Goal: Transaction & Acquisition: Subscribe to service/newsletter

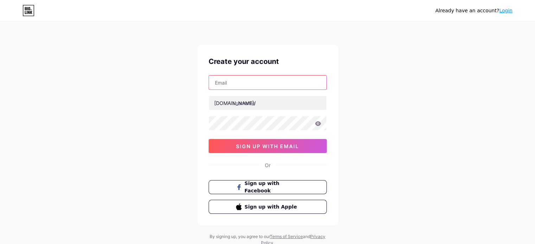
click at [266, 81] on input "text" at bounding box center [267, 83] width 117 height 14
type input "lyest"
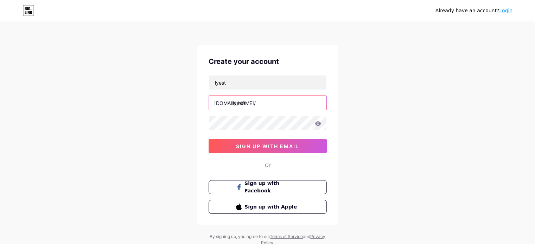
type input "lyestt"
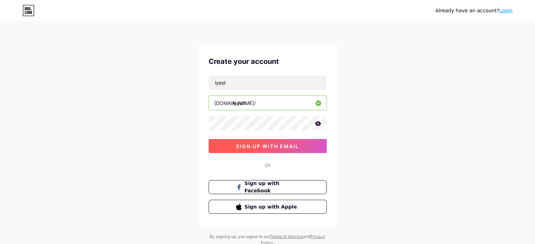
click at [299, 147] on button "sign up with email" at bounding box center [268, 146] width 118 height 14
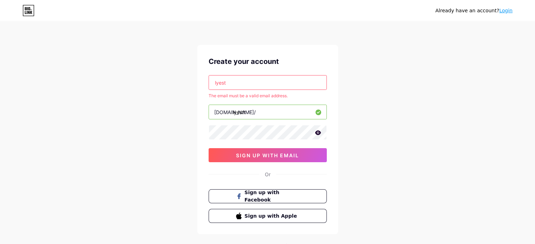
click at [273, 82] on input "lyest" at bounding box center [267, 83] width 117 height 14
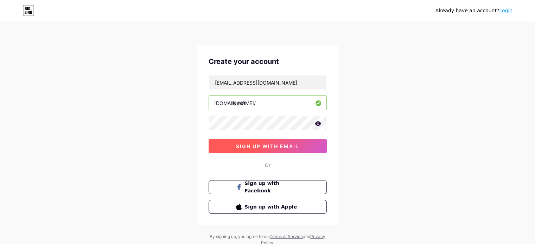
click at [263, 146] on span "sign up with email" at bounding box center [267, 147] width 63 height 6
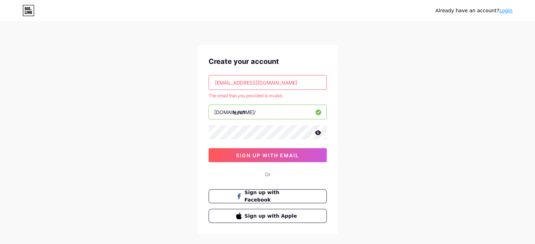
click at [274, 83] on input "[EMAIL_ADDRESS][DOMAIN_NAME]" at bounding box center [267, 83] width 117 height 14
paste input "dueltmp+heqak@g"
type input "[EMAIL_ADDRESS][DOMAIN_NAME]"
click at [393, 133] on div "Already have an account? Login Create your account [EMAIL_ADDRESS][DOMAIN_NAME]…" at bounding box center [267, 139] width 535 height 278
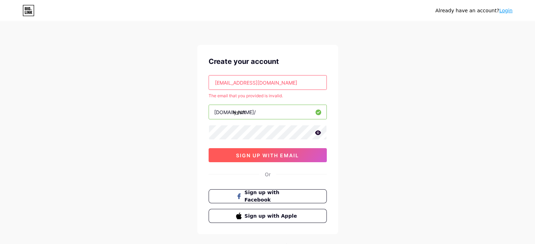
click at [283, 153] on span "sign up with email" at bounding box center [267, 156] width 63 height 6
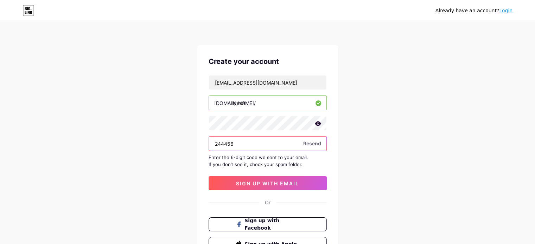
type input "244456"
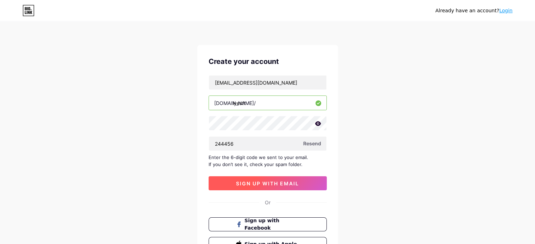
click at [302, 181] on button "sign up with email" at bounding box center [268, 184] width 118 height 14
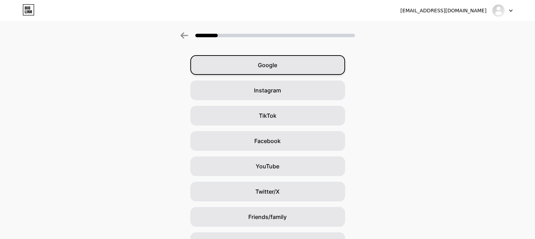
scroll to position [35, 0]
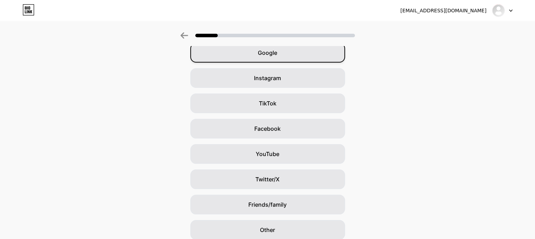
click at [310, 54] on div "Google" at bounding box center [267, 53] width 155 height 20
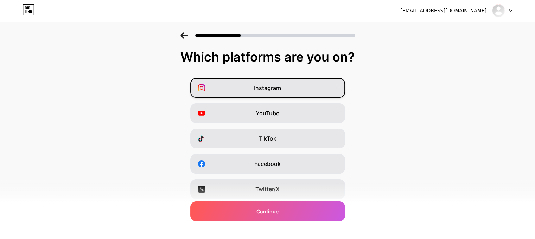
click at [303, 84] on div "Instagram" at bounding box center [267, 88] width 155 height 20
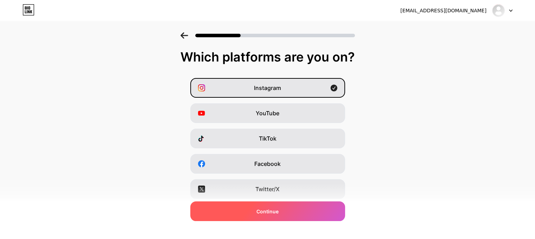
click at [284, 219] on div "Continue" at bounding box center [267, 212] width 155 height 20
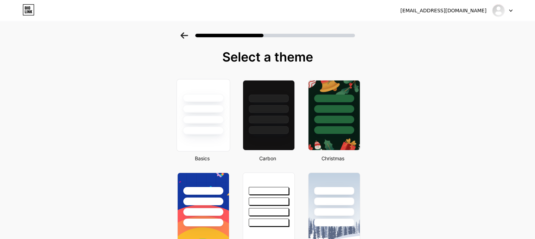
click at [211, 130] on div at bounding box center [203, 131] width 41 height 8
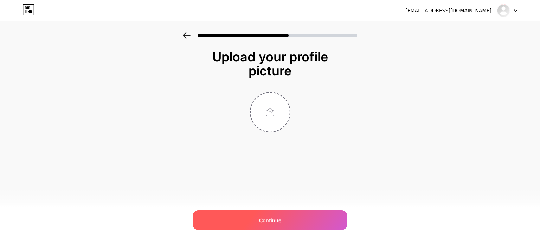
click at [267, 219] on span "Continue" at bounding box center [270, 220] width 22 height 7
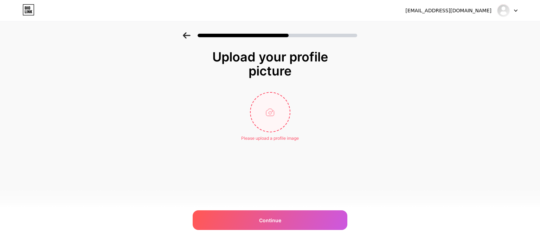
click at [272, 110] on input "file" at bounding box center [270, 112] width 39 height 39
type input "C:\fakepath\Capture d'écran [DATE] 125813.png"
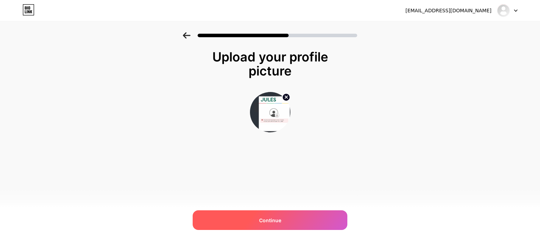
click at [258, 221] on div "Continue" at bounding box center [270, 221] width 155 height 20
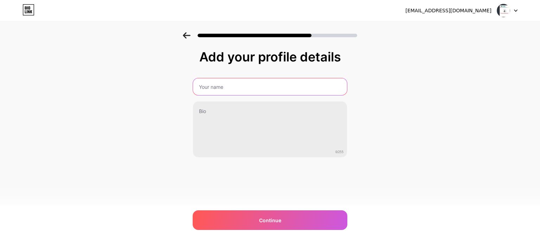
click at [269, 89] on input "text" at bounding box center [270, 86] width 154 height 17
type input "Test"
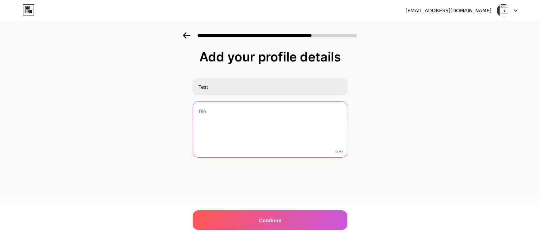
click at [261, 131] on textarea at bounding box center [270, 130] width 154 height 57
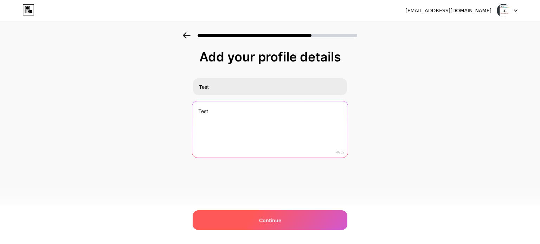
type textarea "Test"
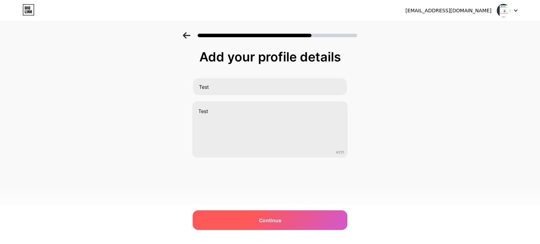
click at [262, 228] on div "Continue" at bounding box center [270, 221] width 155 height 20
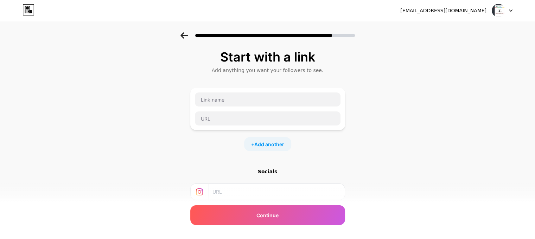
click at [507, 9] on div at bounding box center [502, 10] width 20 height 13
click at [513, 9] on div "[EMAIL_ADDRESS][DOMAIN_NAME] Logout" at bounding box center [267, 10] width 535 height 13
click at [466, 11] on div "[EMAIL_ADDRESS][DOMAIN_NAME]" at bounding box center [443, 10] width 86 height 7
click at [510, 6] on div at bounding box center [502, 10] width 20 height 13
click at [454, 6] on div "[EMAIL_ADDRESS][DOMAIN_NAME]" at bounding box center [456, 10] width 112 height 13
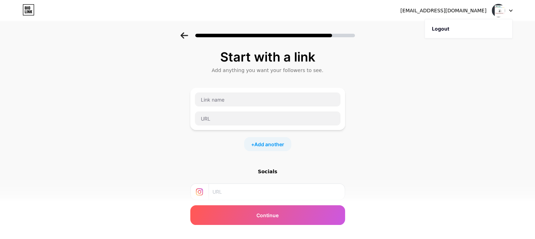
click at [453, 10] on div "[EMAIL_ADDRESS][DOMAIN_NAME]" at bounding box center [443, 10] width 86 height 7
click at [502, 11] on img at bounding box center [498, 10] width 13 height 13
click at [249, 101] on input "text" at bounding box center [268, 100] width 146 height 14
type input "test"
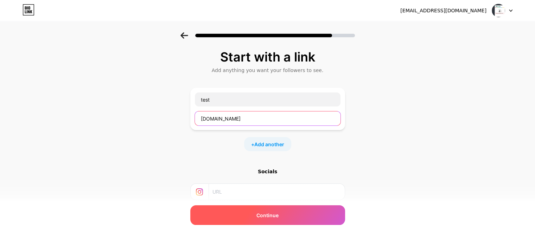
type input "[DOMAIN_NAME]"
click at [252, 211] on div "Continue" at bounding box center [267, 215] width 155 height 20
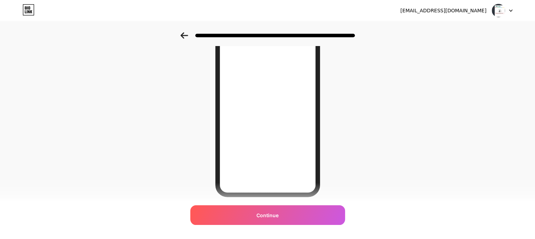
scroll to position [114, 0]
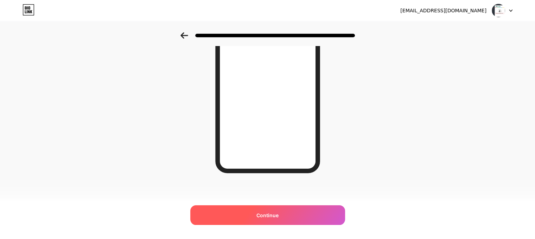
click at [277, 217] on span "Continue" at bounding box center [267, 215] width 22 height 7
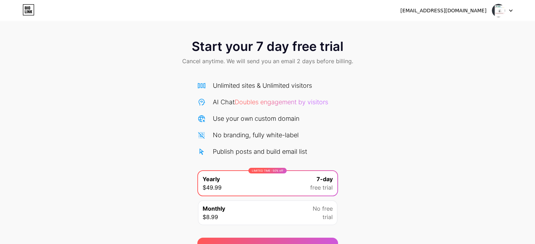
click at [382, 110] on div "Start your 7 day free trial Cancel anytime. We will send you an email 2 days be…" at bounding box center [267, 143] width 535 height 223
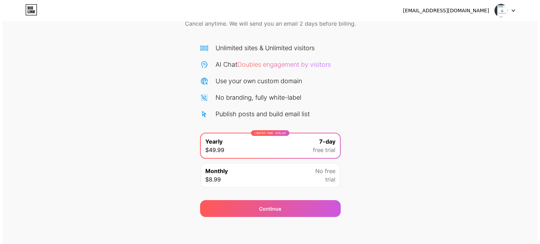
scroll to position [38, 0]
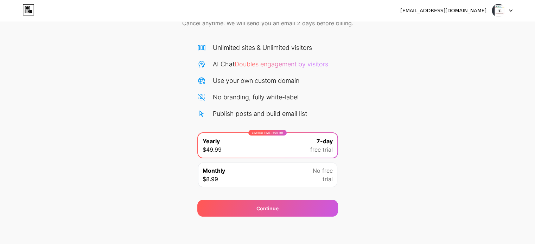
click at [291, 175] on div "Monthly $8.99 No free trial" at bounding box center [267, 175] width 139 height 25
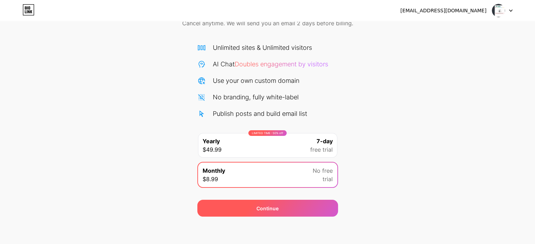
click at [275, 205] on div "Continue" at bounding box center [267, 208] width 22 height 7
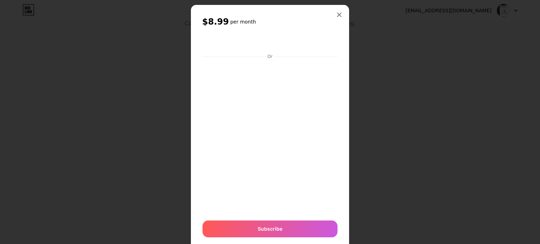
scroll to position [0, 0]
